Goal: Find specific page/section: Find specific page/section

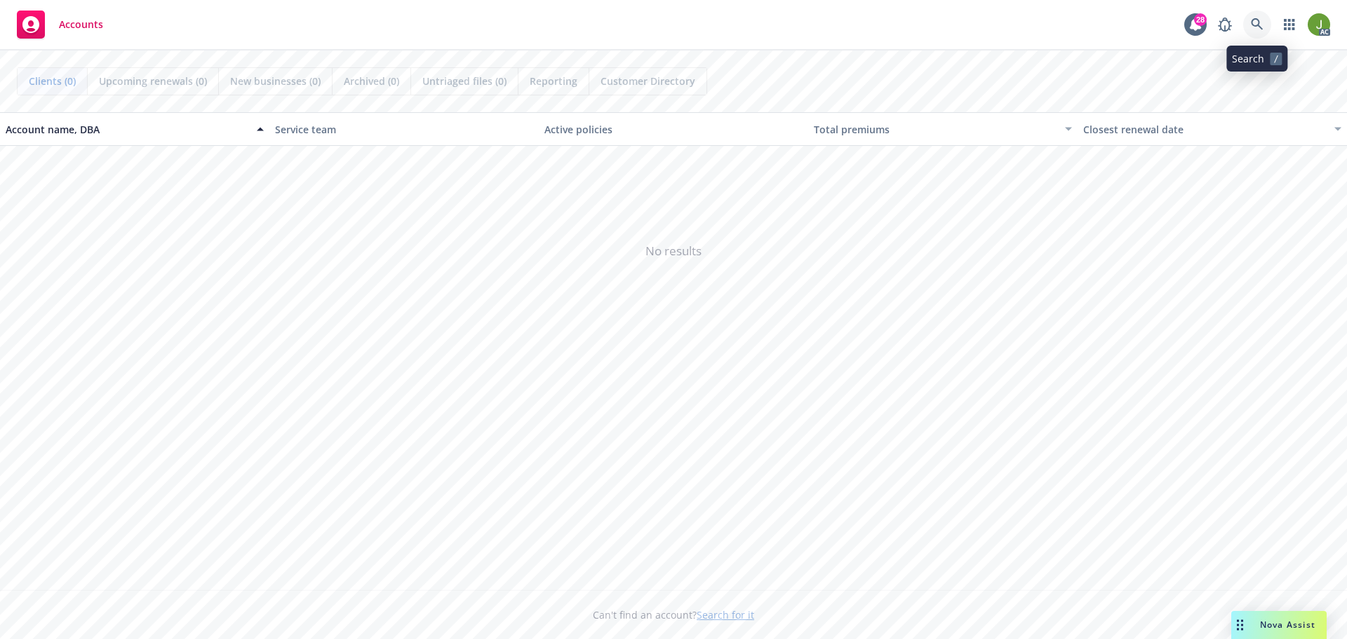
click at [1255, 28] on icon at bounding box center [1257, 24] width 13 height 13
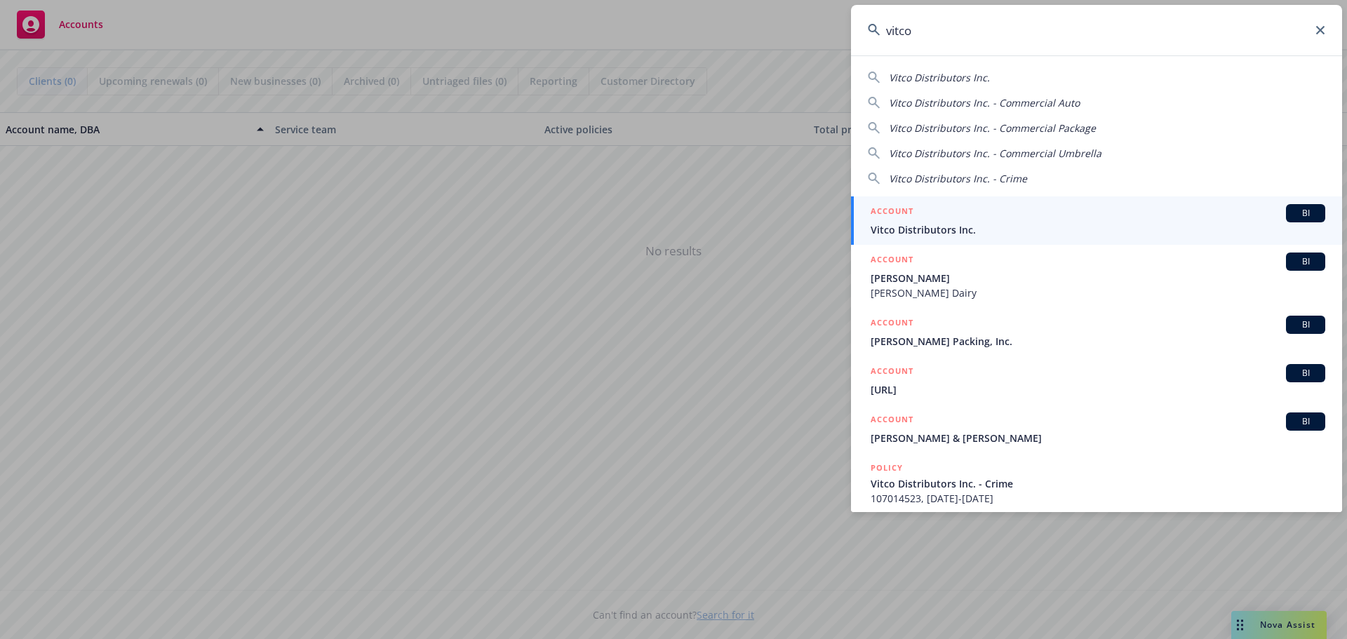
type input "vitco"
click at [911, 204] on h5 "ACCOUNT" at bounding box center [892, 212] width 43 height 17
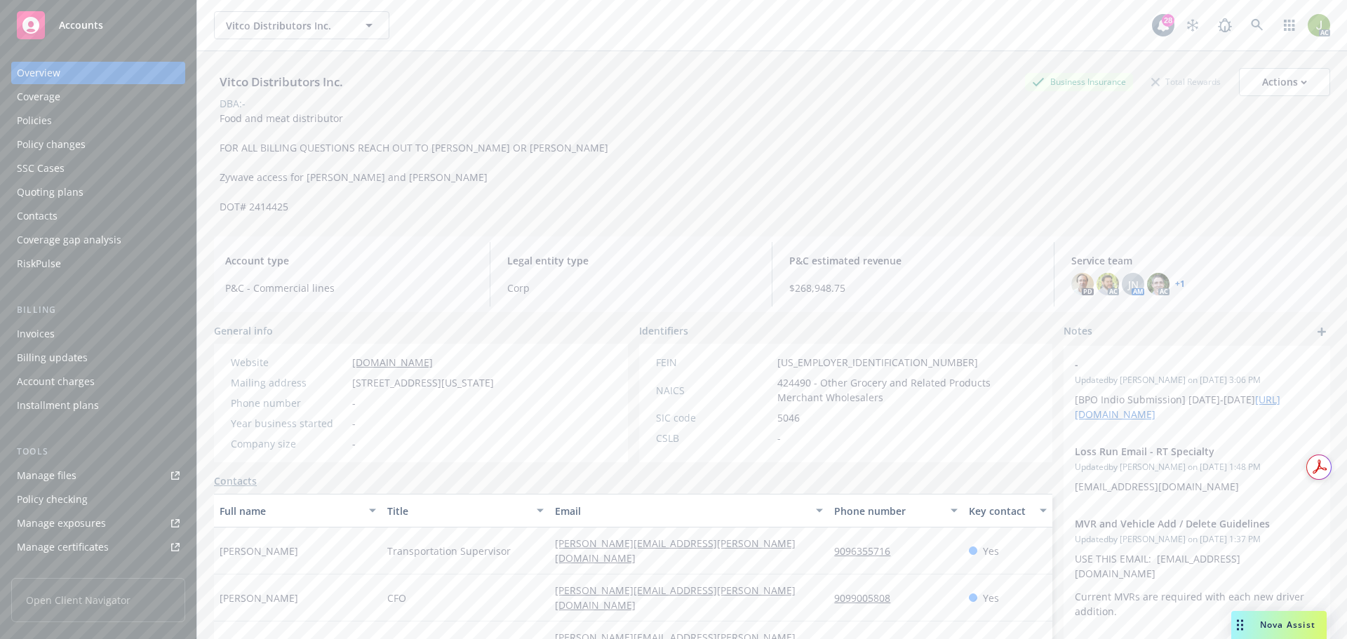
click at [107, 339] on div "Invoices" at bounding box center [98, 334] width 163 height 22
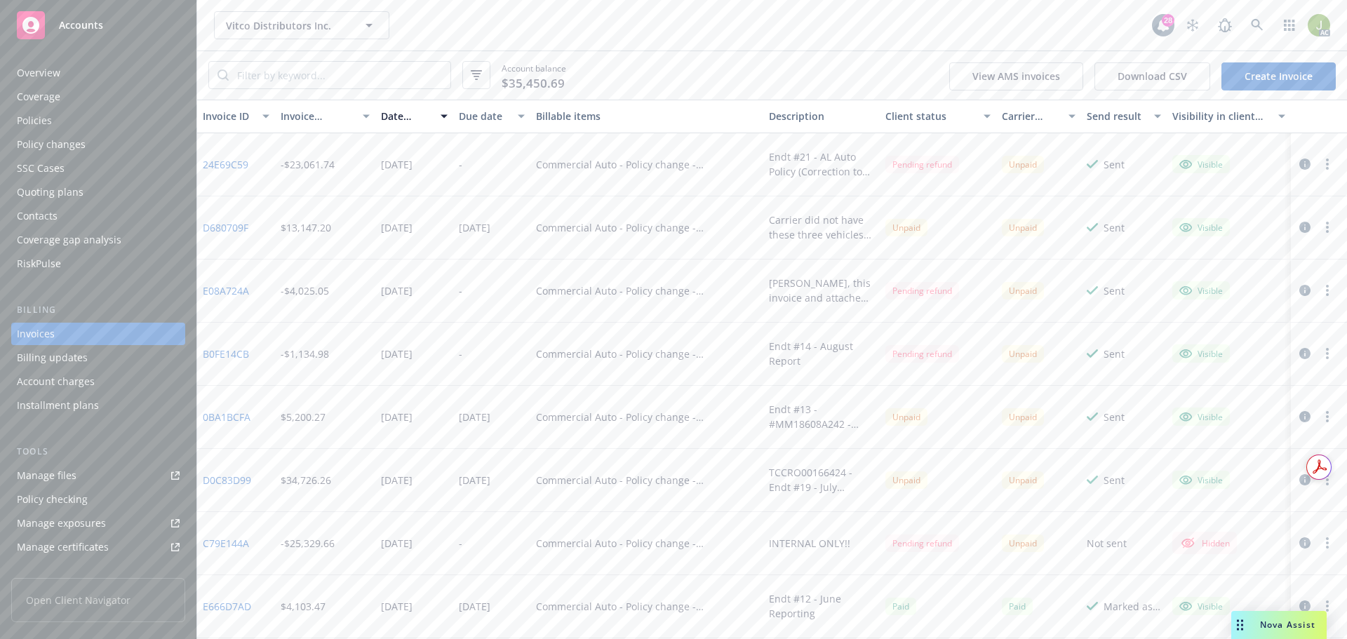
click at [1300, 161] on button "button" at bounding box center [1305, 164] width 17 height 17
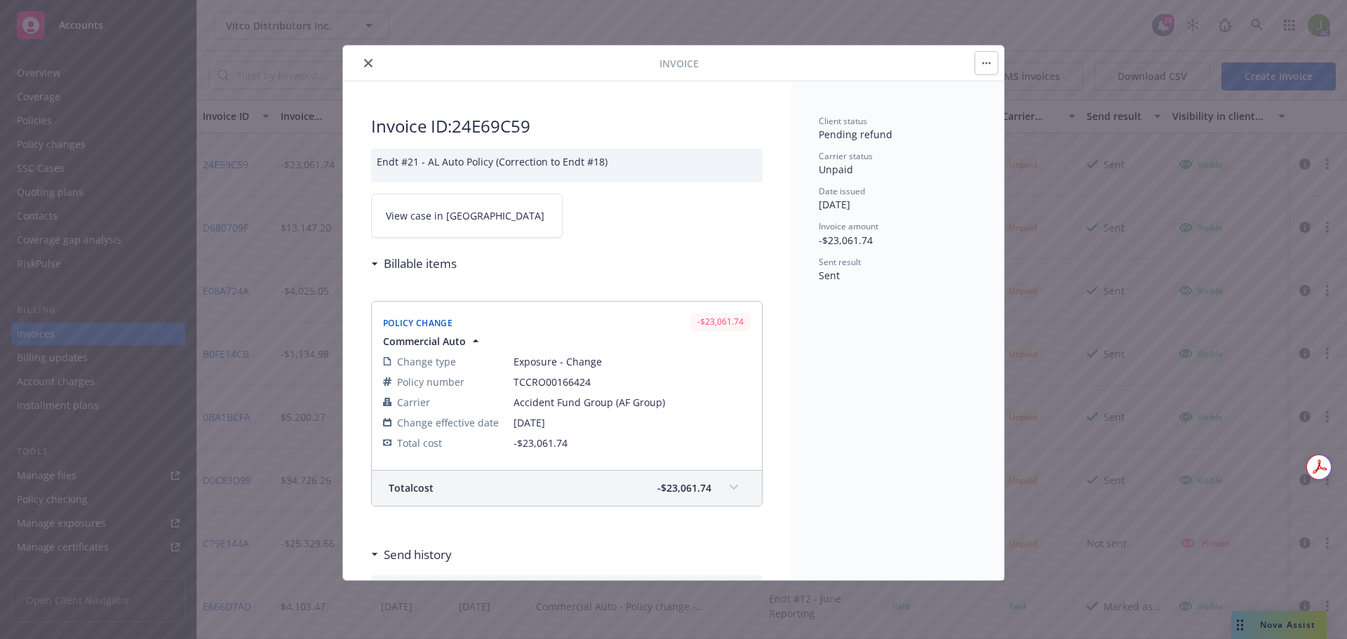
click at [434, 215] on span "View case in [GEOGRAPHIC_DATA]" at bounding box center [465, 215] width 159 height 15
